Goal: Task Accomplishment & Management: Manage account settings

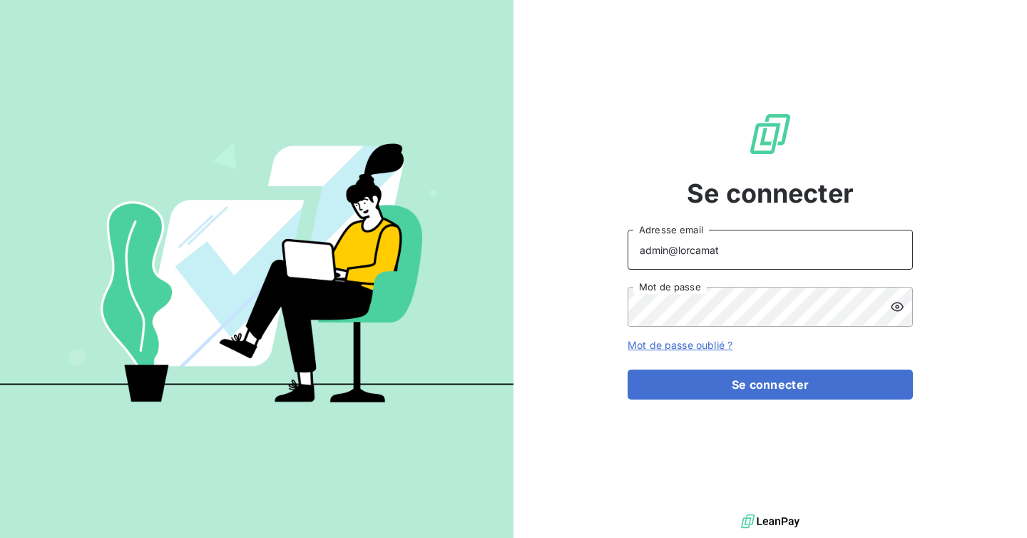
click at [739, 246] on input "admin@lorcamat" at bounding box center [770, 250] width 285 height 40
type input "admin@mediastart"
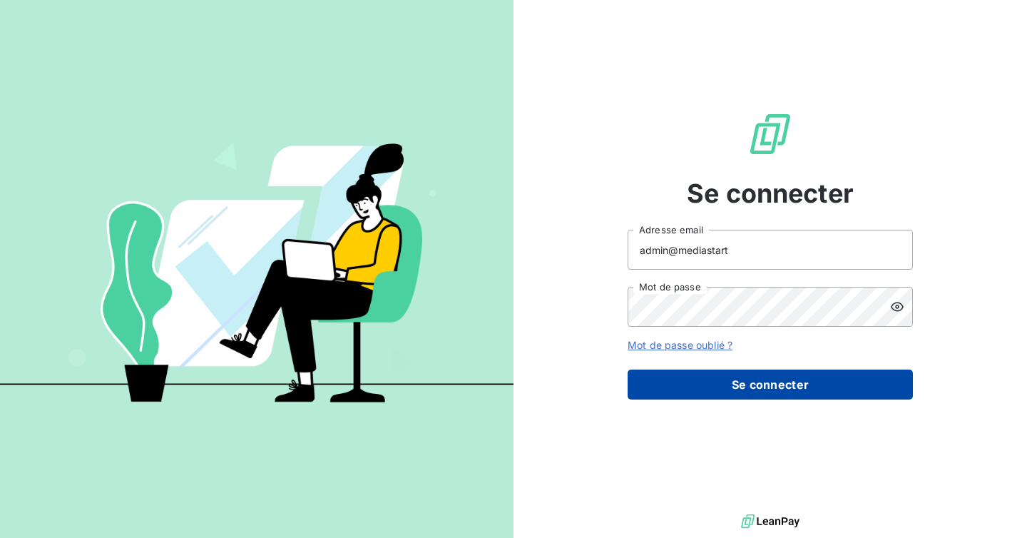
click at [745, 396] on button "Se connecter" at bounding box center [770, 384] width 285 height 30
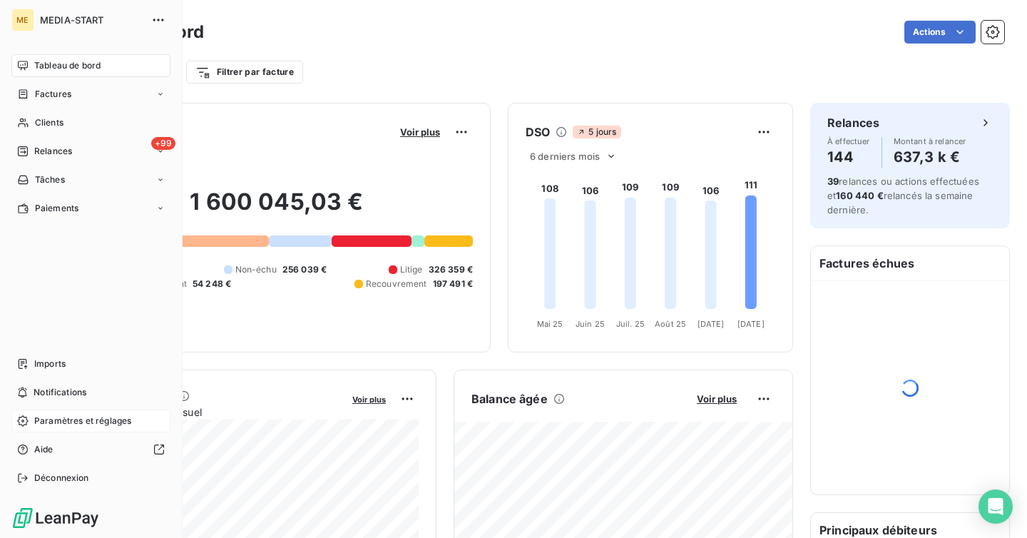
click at [60, 424] on span "Paramètres et réglages" at bounding box center [82, 420] width 97 height 13
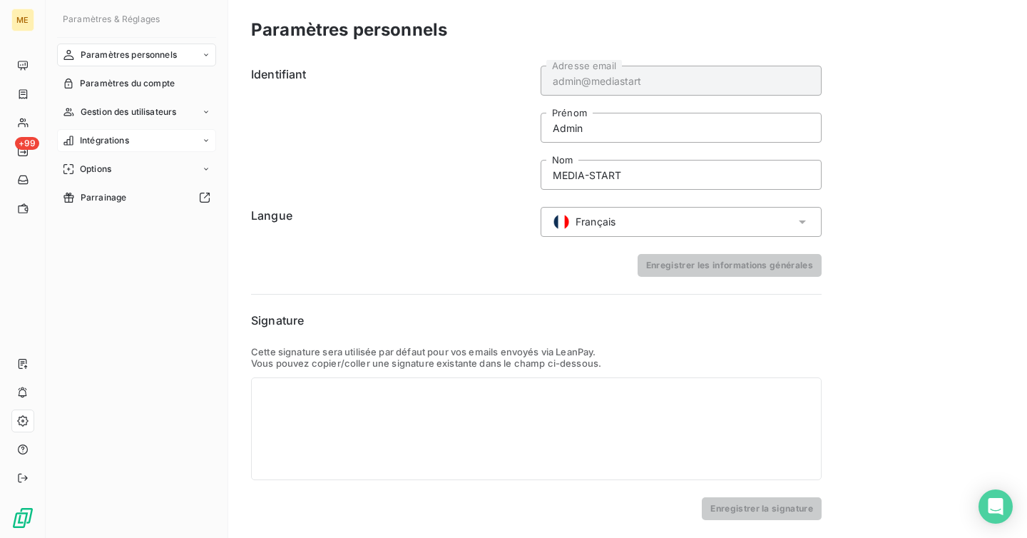
click at [113, 134] on span "Intégrations" at bounding box center [104, 140] width 49 height 13
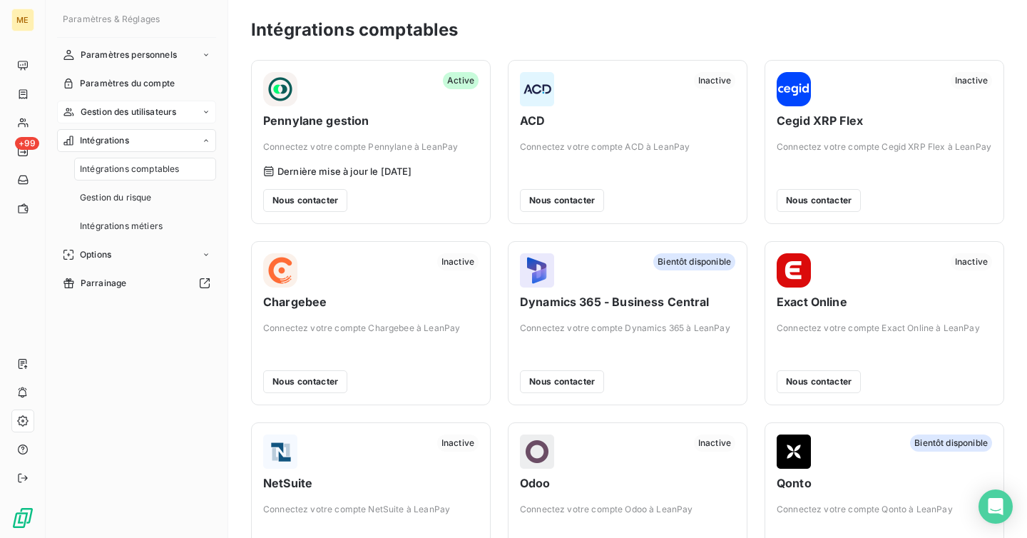
click at [123, 111] on span "Gestion des utilisateurs" at bounding box center [129, 112] width 96 height 13
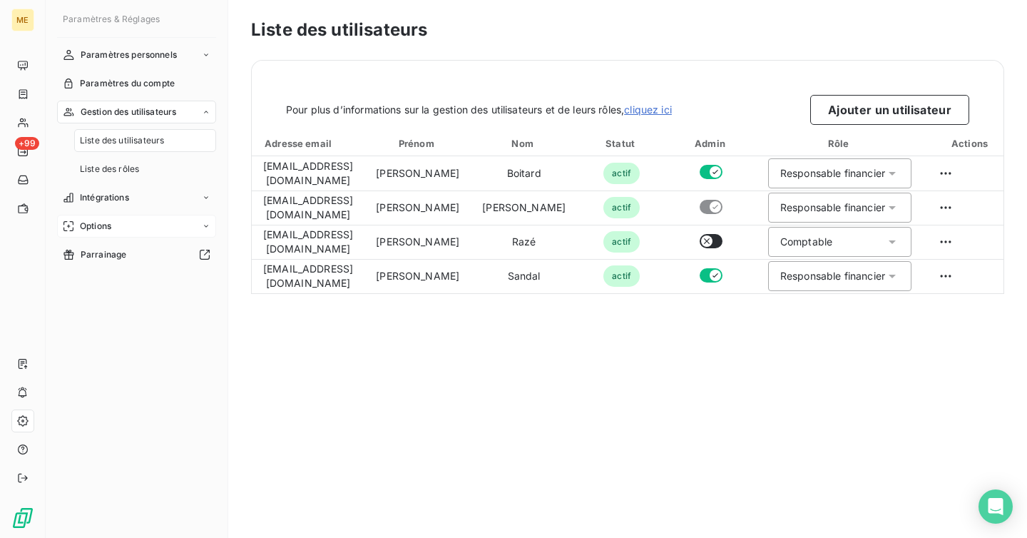
click at [106, 227] on span "Options" at bounding box center [95, 226] width 31 height 13
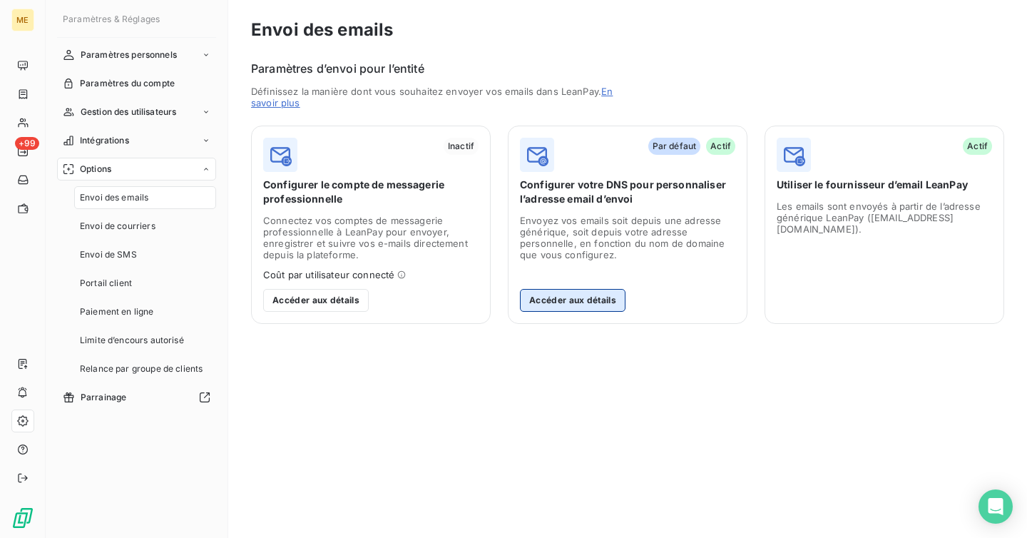
click at [587, 302] on button "Accéder aux détails" at bounding box center [573, 300] width 106 height 23
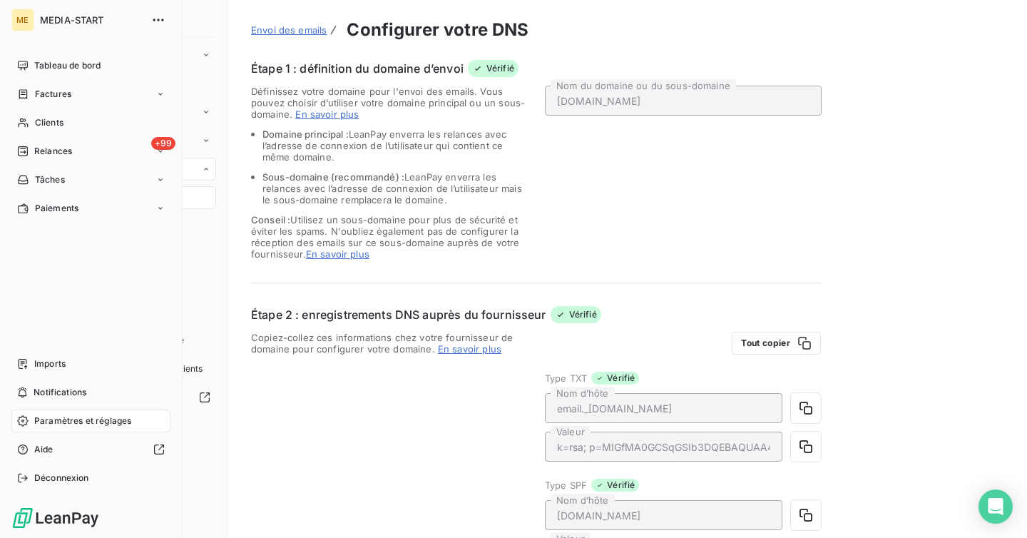
click at [65, 419] on span "Paramètres et réglages" at bounding box center [82, 420] width 97 height 13
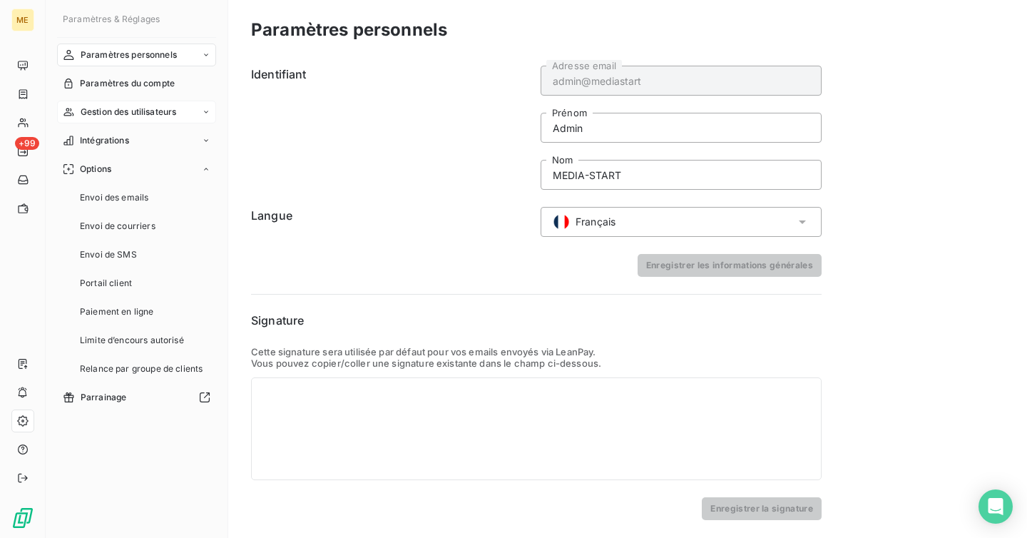
click at [103, 114] on span "Gestion des utilisateurs" at bounding box center [129, 112] width 96 height 13
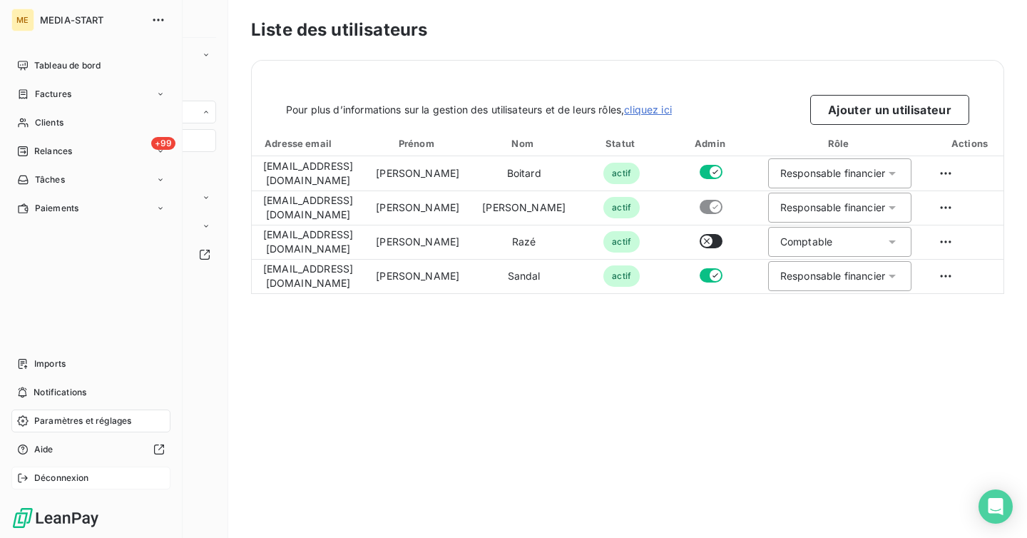
click at [58, 482] on span "Déconnexion" at bounding box center [61, 477] width 55 height 13
